Goal: Transaction & Acquisition: Purchase product/service

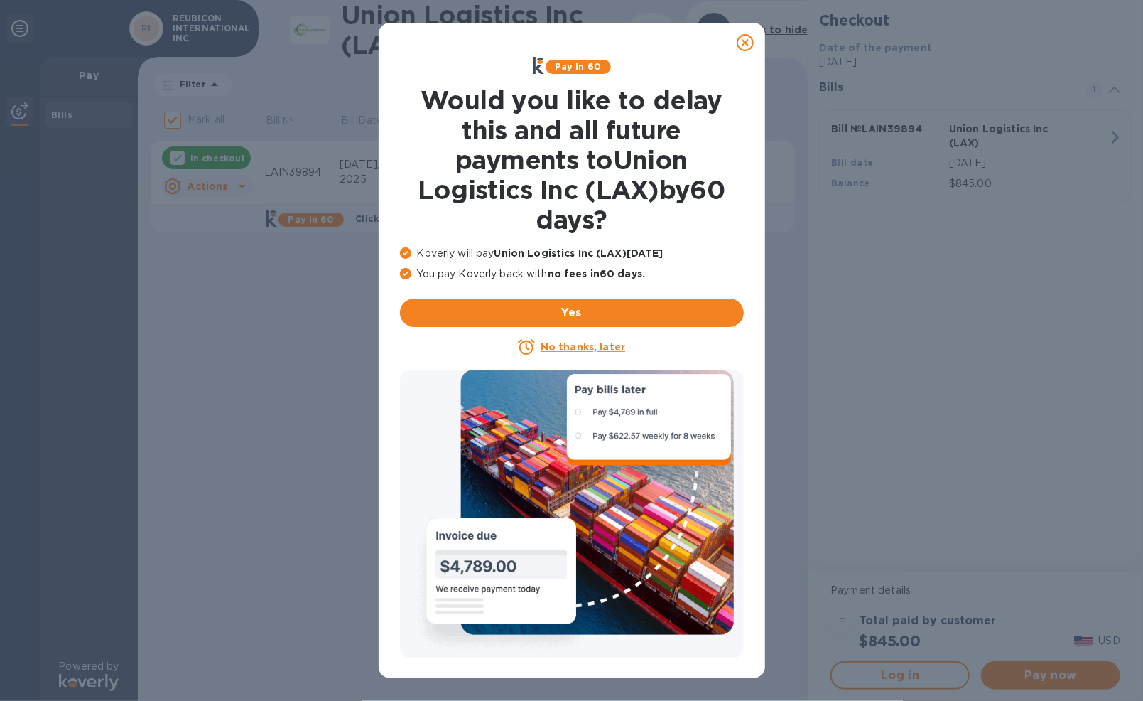
click at [747, 39] on icon at bounding box center [745, 42] width 17 height 17
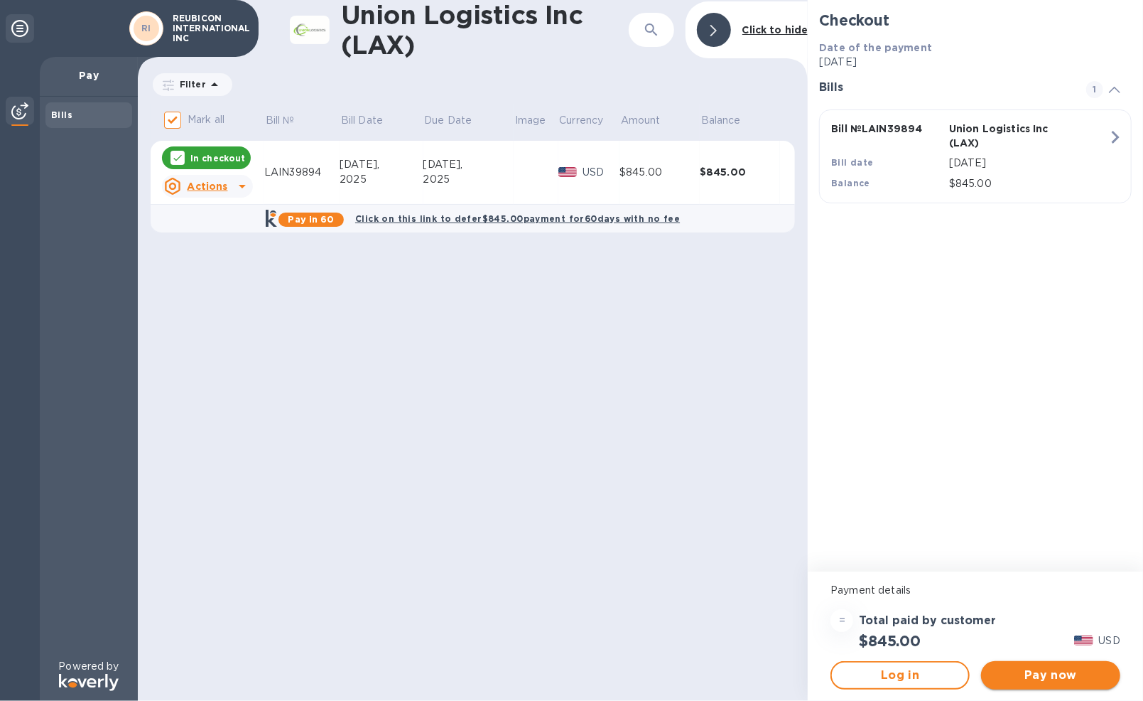
click at [1050, 676] on span "Pay now" at bounding box center [1051, 674] width 117 height 17
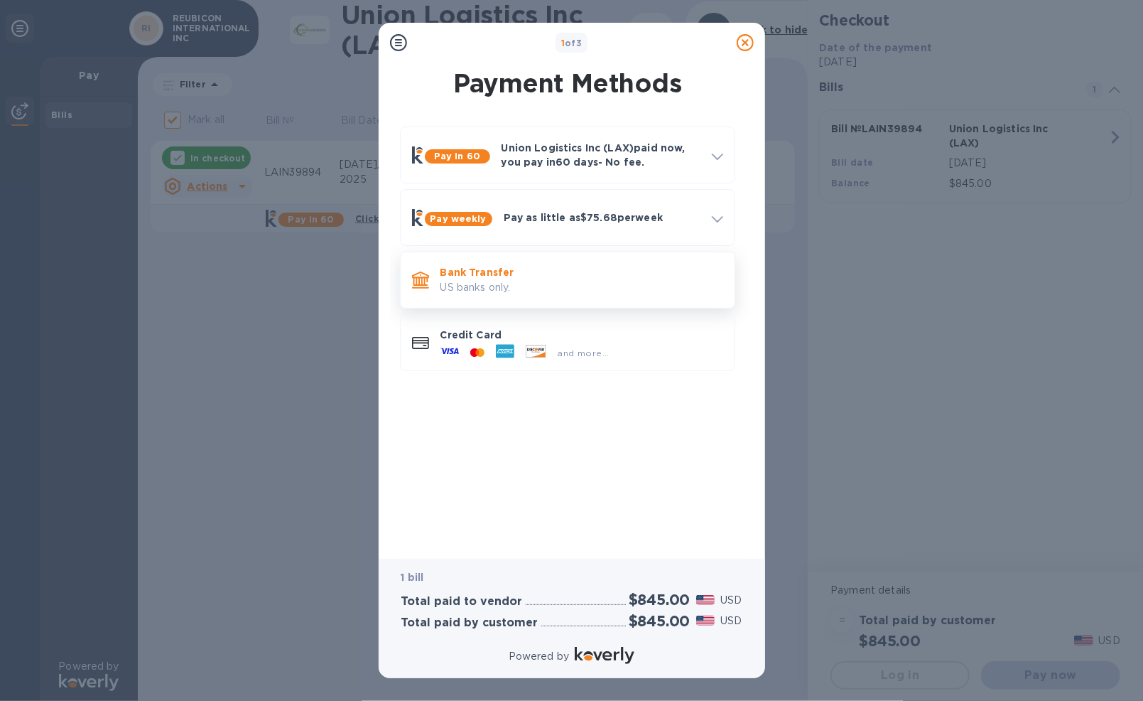
click at [486, 282] on p "US banks only." at bounding box center [582, 287] width 283 height 15
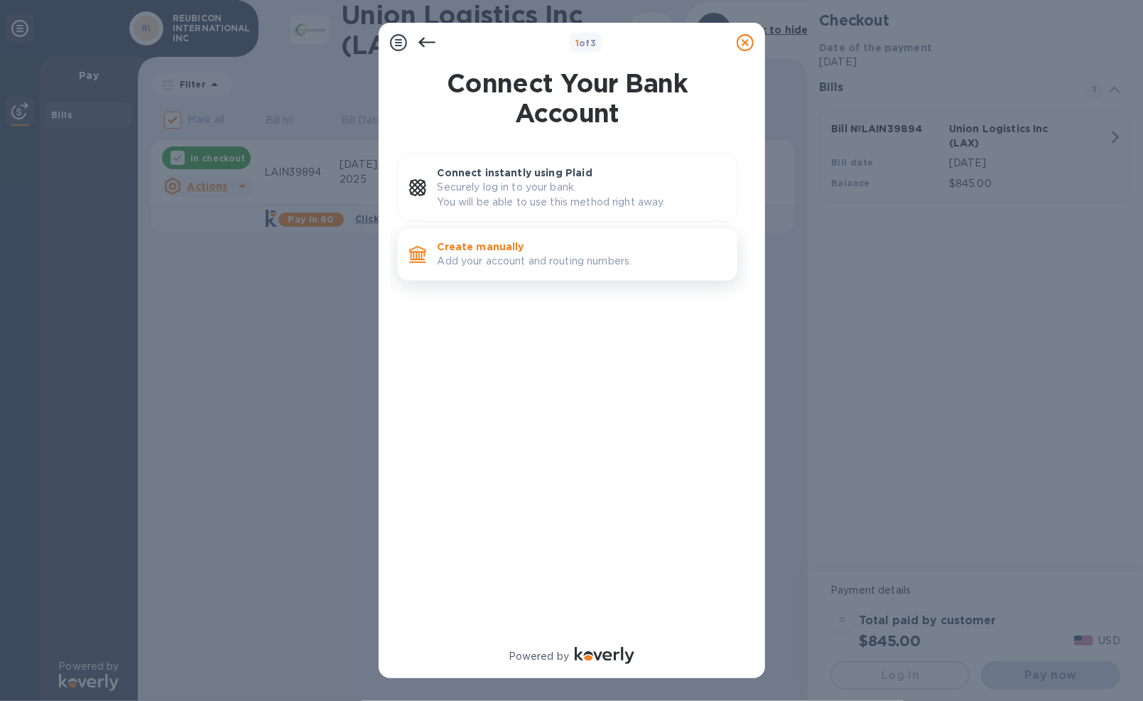
click at [529, 254] on p "Add your account and routing numbers." at bounding box center [582, 261] width 288 height 15
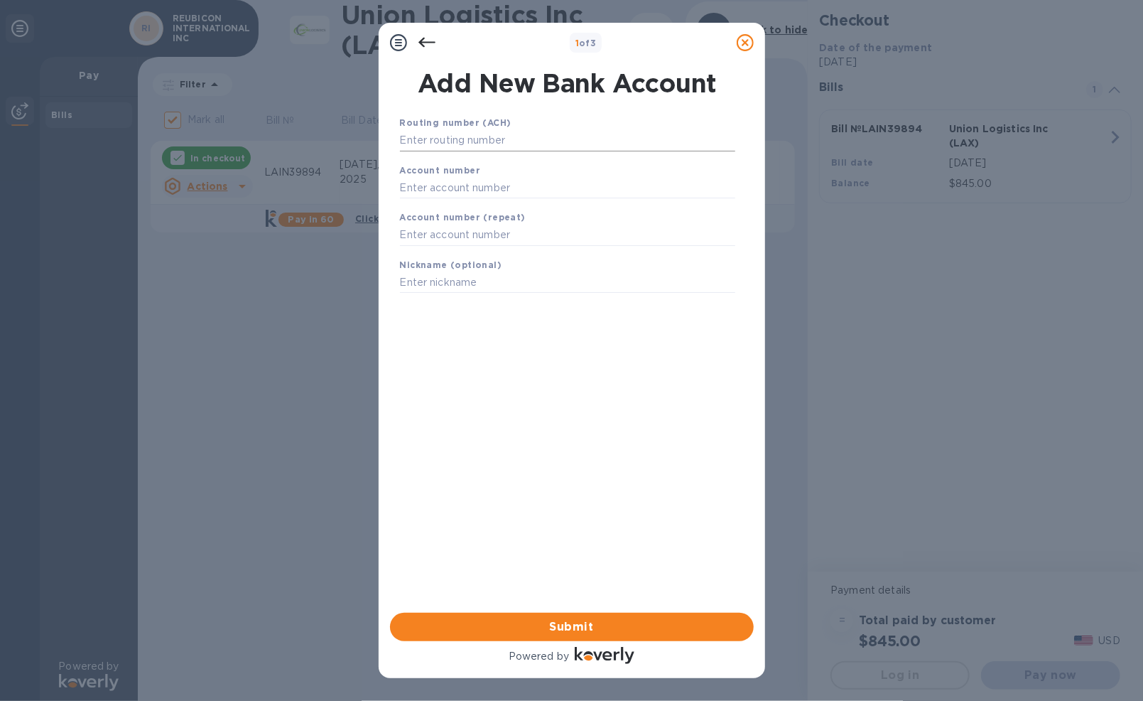
click at [481, 138] on input "text" at bounding box center [567, 140] width 335 height 21
type input "111900659"
click at [498, 205] on input "text" at bounding box center [567, 205] width 335 height 21
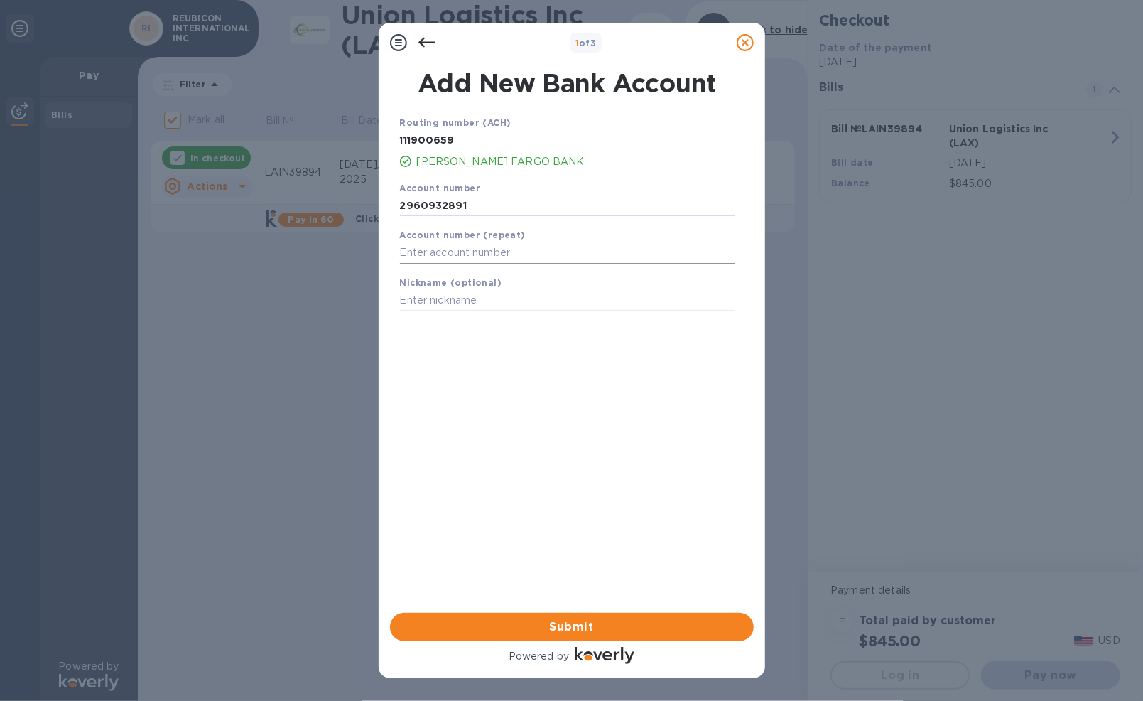
type input "2960932891"
click at [479, 252] on input "text" at bounding box center [567, 252] width 335 height 21
type input "2960932891"
click at [481, 297] on input "text" at bounding box center [567, 300] width 335 height 21
type input "Reubicon International, Inc."
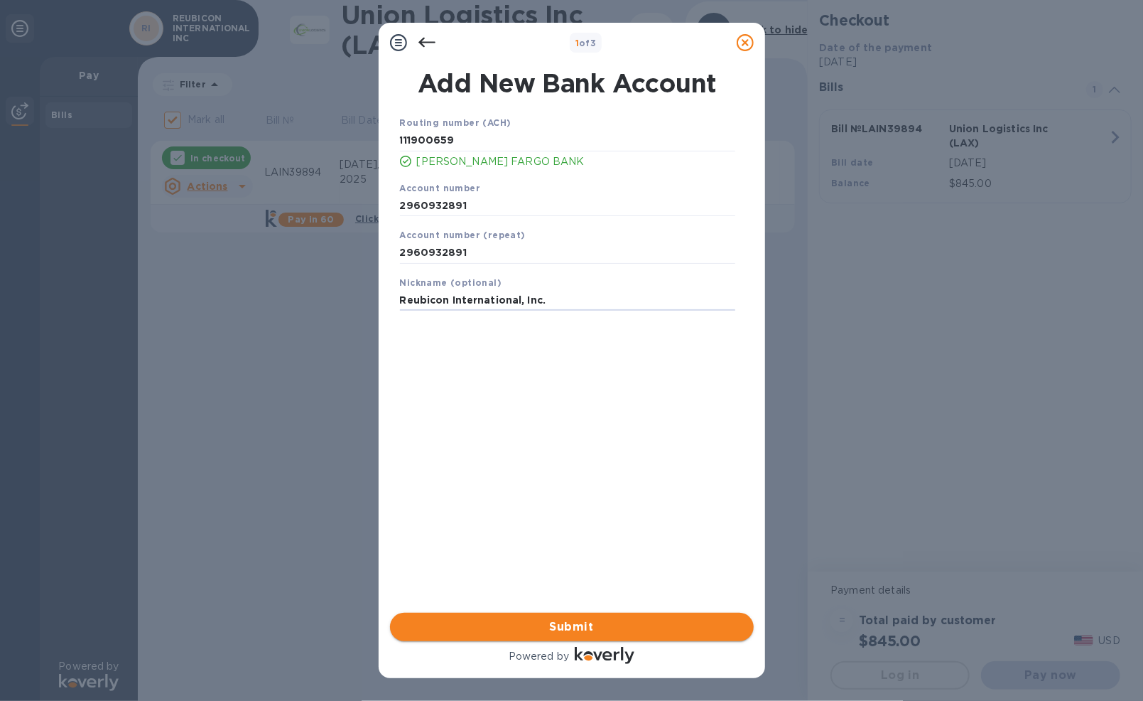
click at [534, 623] on span "Submit" at bounding box center [571, 626] width 341 height 17
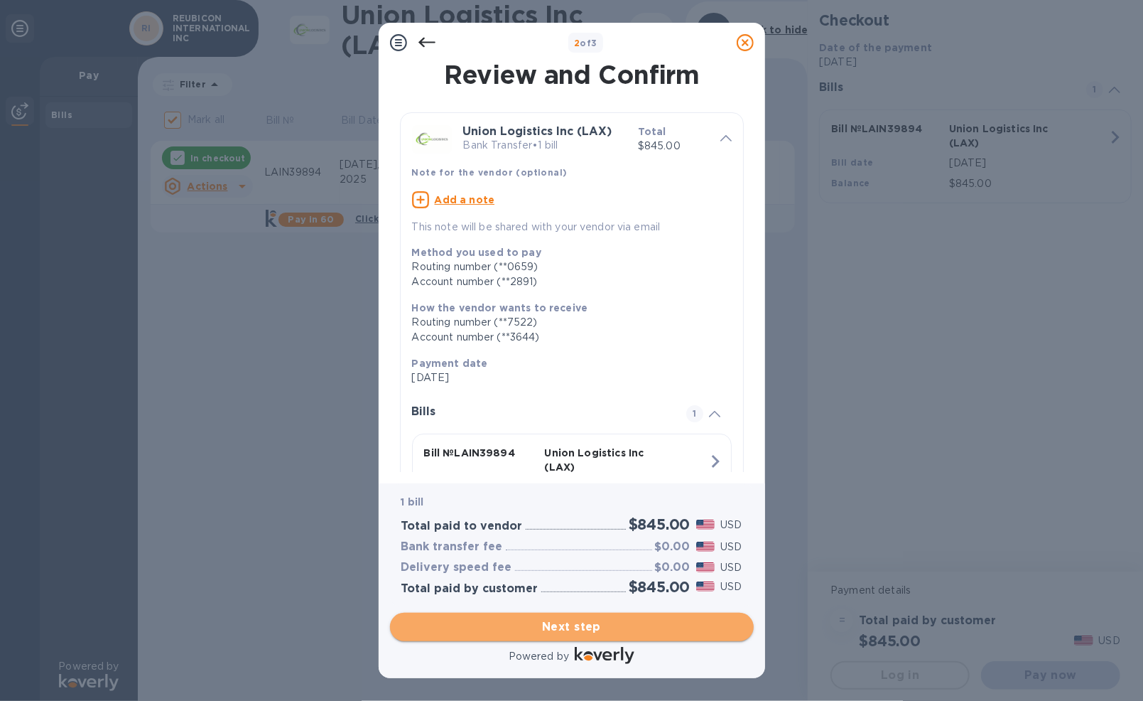
click at [615, 622] on span "Next step" at bounding box center [571, 626] width 341 height 17
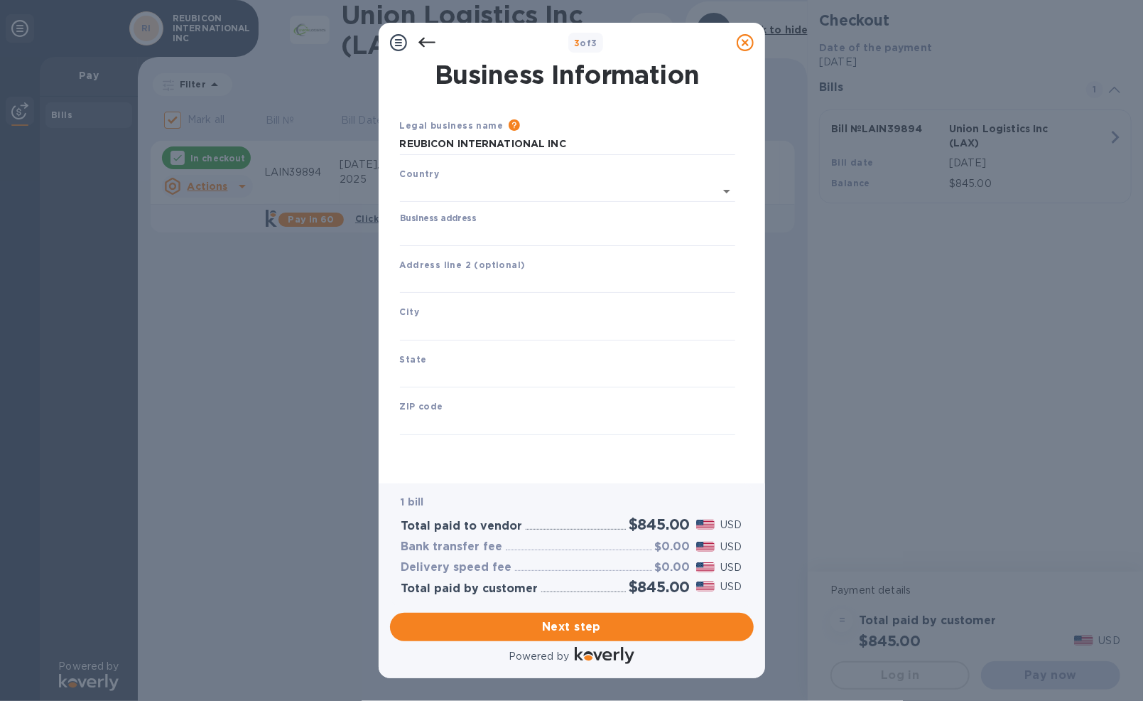
type input "[GEOGRAPHIC_DATA]"
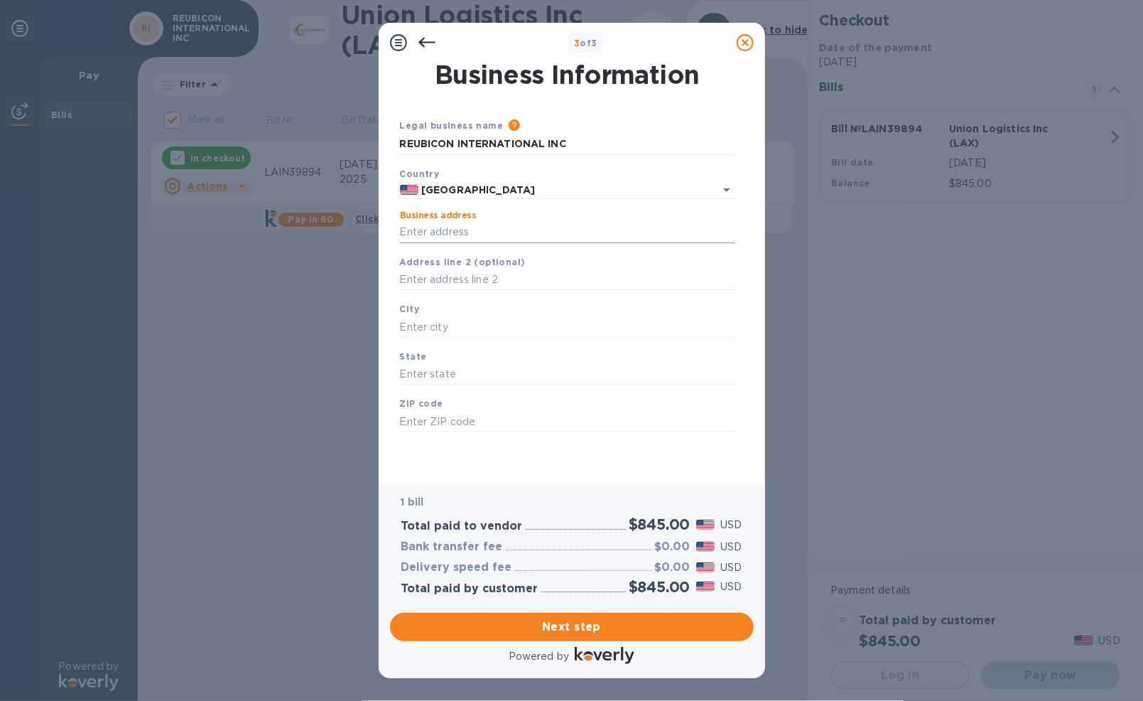
click at [521, 225] on input "Business address" at bounding box center [567, 232] width 335 height 21
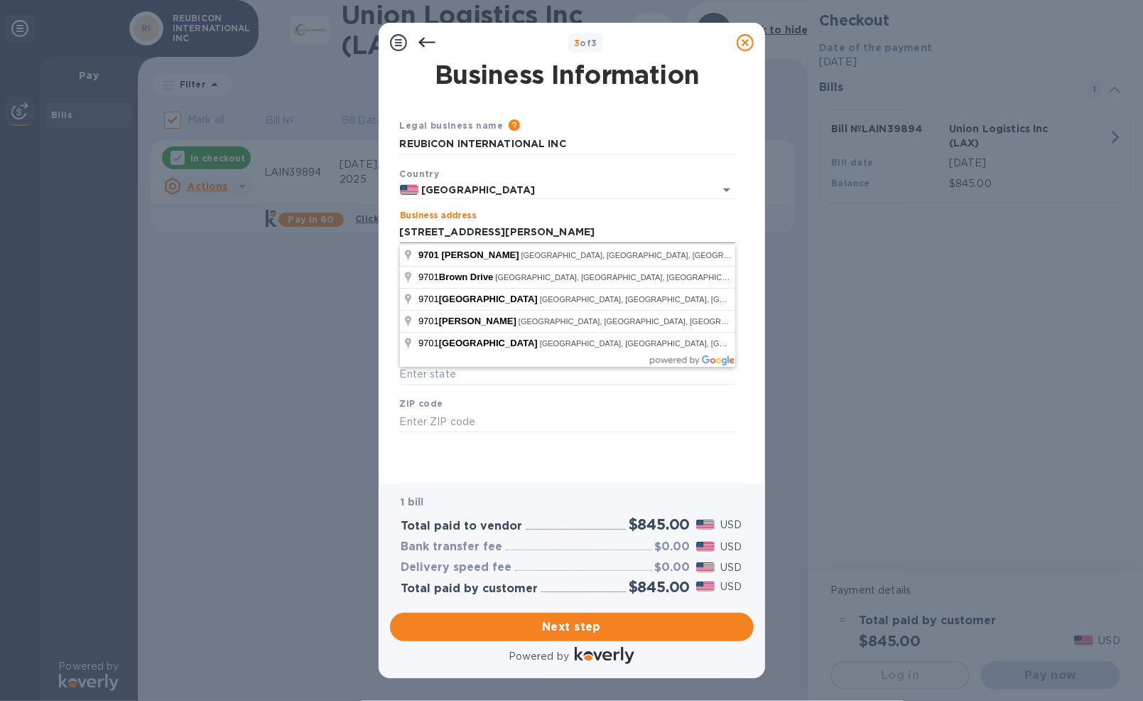
type input "[STREET_ADDRESS][PERSON_NAME]"
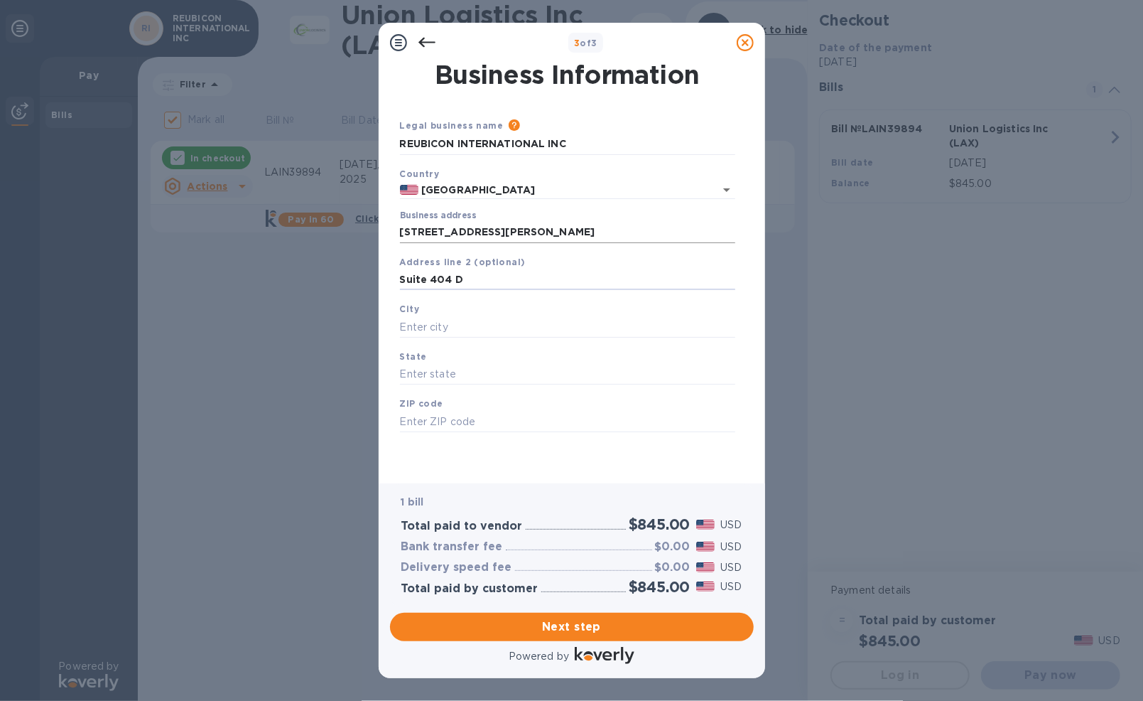
type input "Suite 404 D"
type input "Austin"
type input "[GEOGRAPHIC_DATA]"
type input "78754"
click at [551, 625] on span "Next step" at bounding box center [571, 626] width 341 height 17
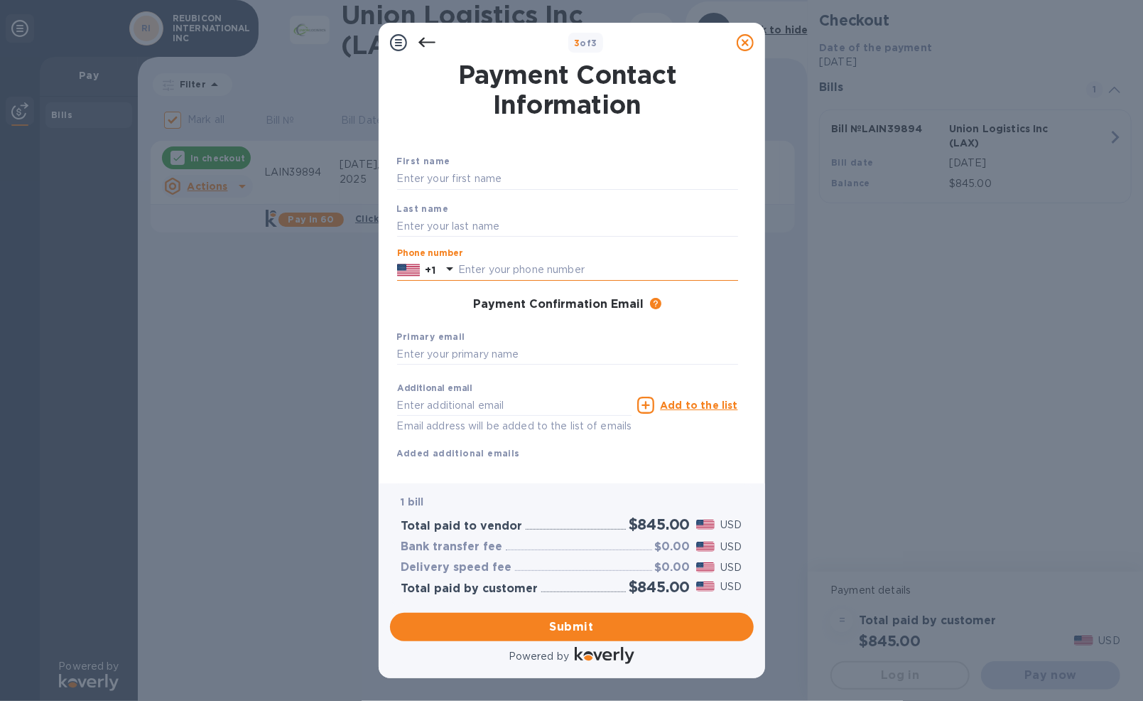
click at [577, 269] on input "text" at bounding box center [598, 269] width 280 height 21
click at [498, 180] on input "text" at bounding box center [567, 178] width 341 height 21
type input "Deepak"
type input "[PERSON_NAME]"
type input "7133772648"
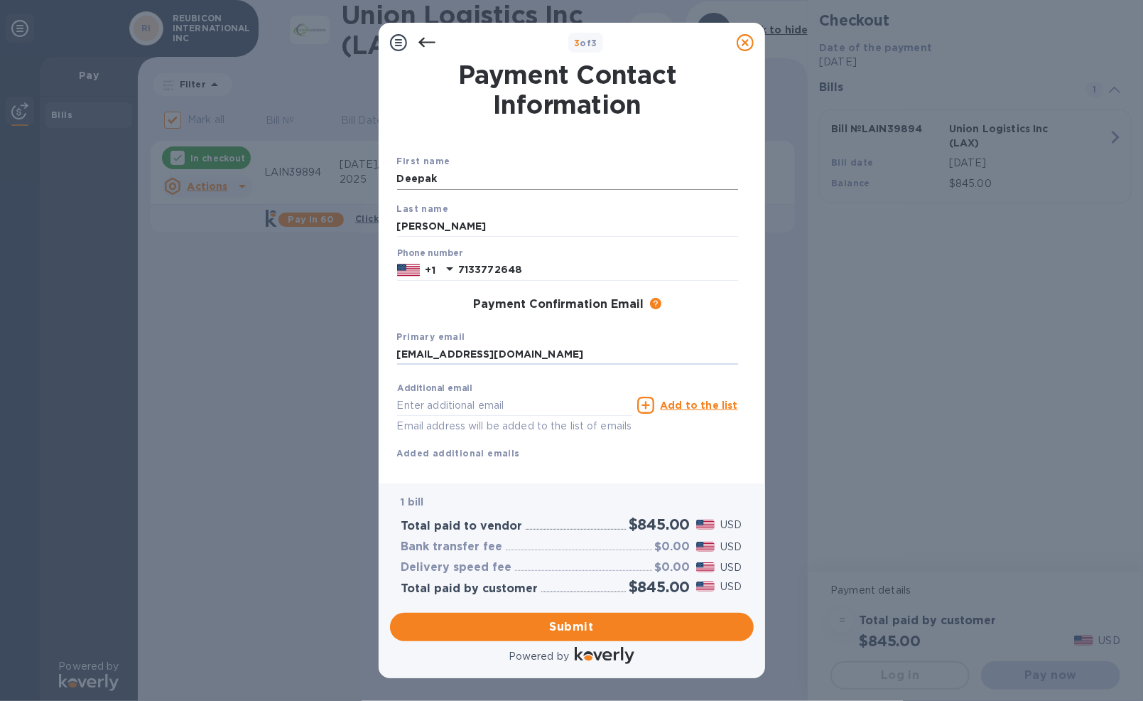
type input "[EMAIL_ADDRESS][DOMAIN_NAME]"
click at [541, 630] on span "Submit" at bounding box center [571, 626] width 341 height 17
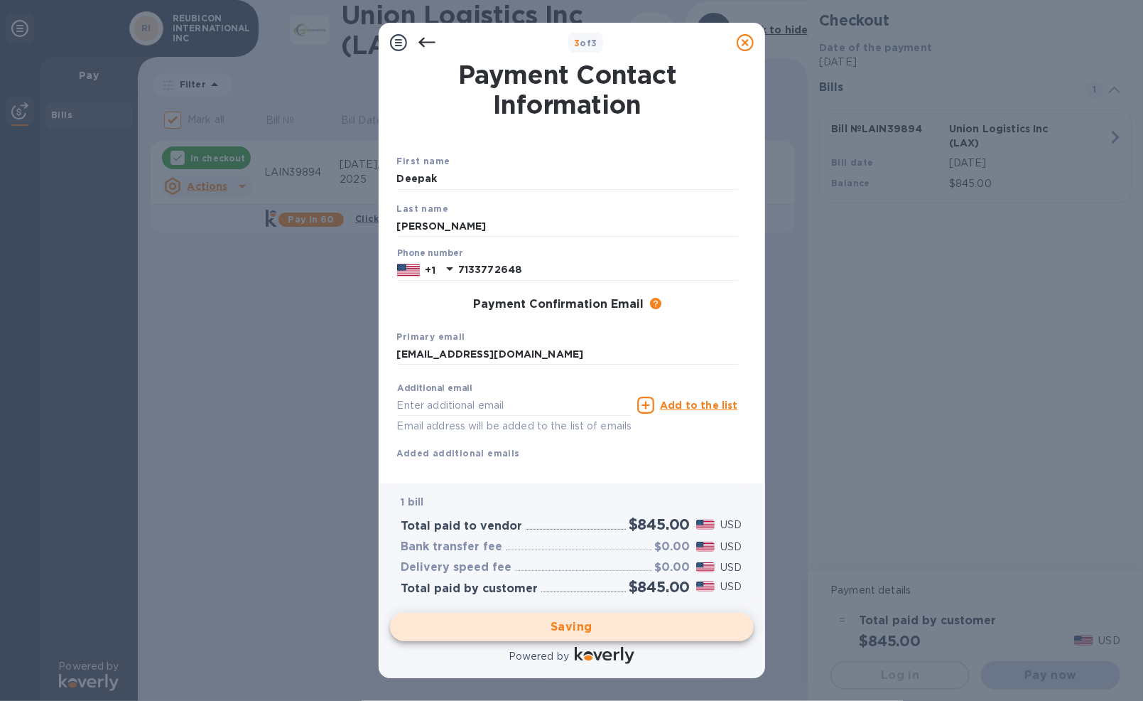
checkbox input "false"
